Goal: Task Accomplishment & Management: Manage account settings

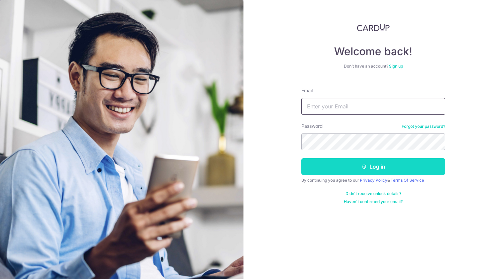
type input "[EMAIL_ADDRESS][DOMAIN_NAME]"
click at [346, 164] on button "Log in" at bounding box center [373, 166] width 144 height 17
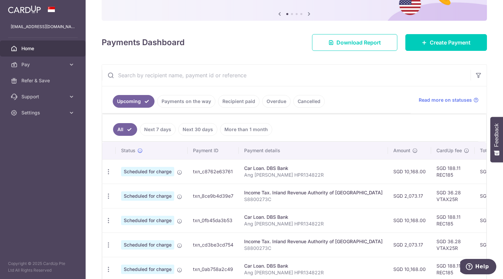
scroll to position [65, 0]
click at [197, 99] on link "Payments on the way" at bounding box center [186, 101] width 58 height 13
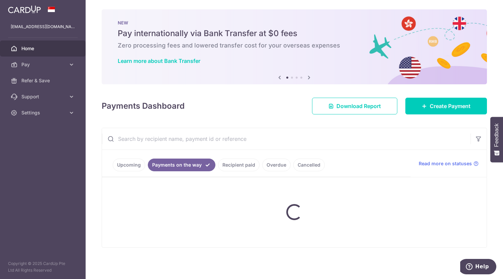
scroll to position [18, 0]
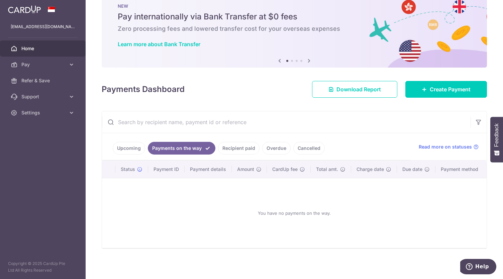
click at [241, 147] on link "Recipient paid" at bounding box center [238, 148] width 41 height 13
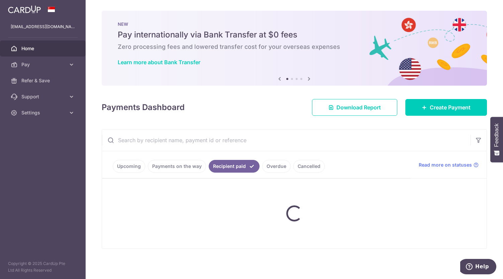
scroll to position [65, 0]
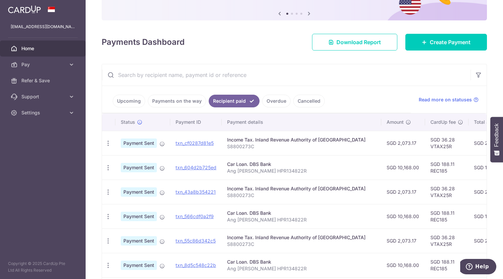
click at [129, 99] on link "Upcoming" at bounding box center [129, 101] width 32 height 13
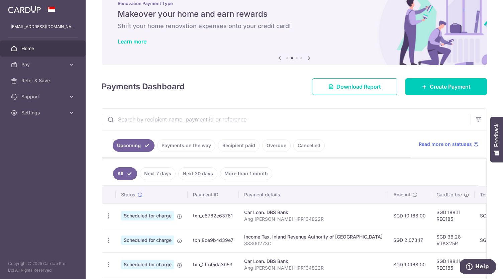
scroll to position [0, 0]
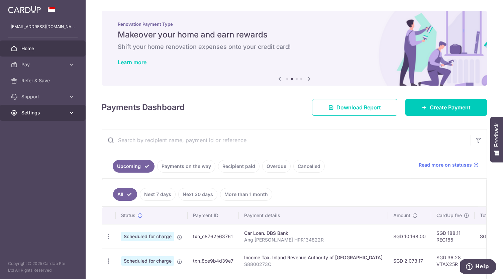
click at [43, 110] on span "Settings" at bounding box center [43, 112] width 44 height 7
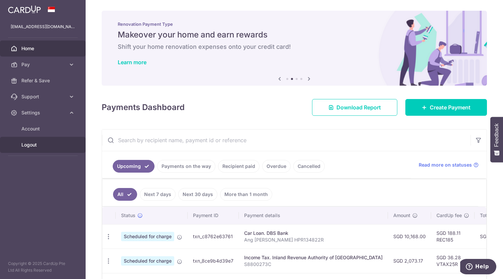
click at [30, 145] on span "Logout" at bounding box center [43, 144] width 44 height 7
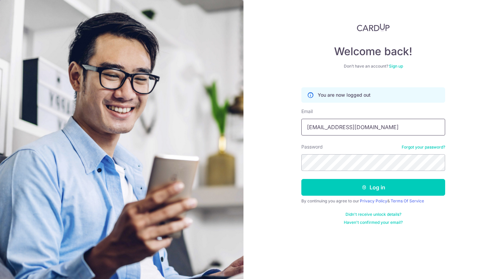
click at [332, 133] on input "Ang.zyuan@gmail.com" at bounding box center [373, 127] width 144 height 17
click at [332, 127] on input "Ang.zyuan@gmail.com" at bounding box center [373, 127] width 144 height 17
type input "richardhoproperty@gmail.com"
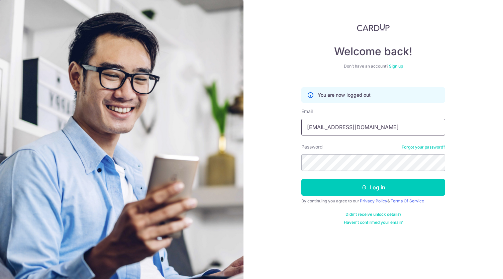
click at [301, 179] on button "Log in" at bounding box center [373, 187] width 144 height 17
